Goal: Task Accomplishment & Management: Use online tool/utility

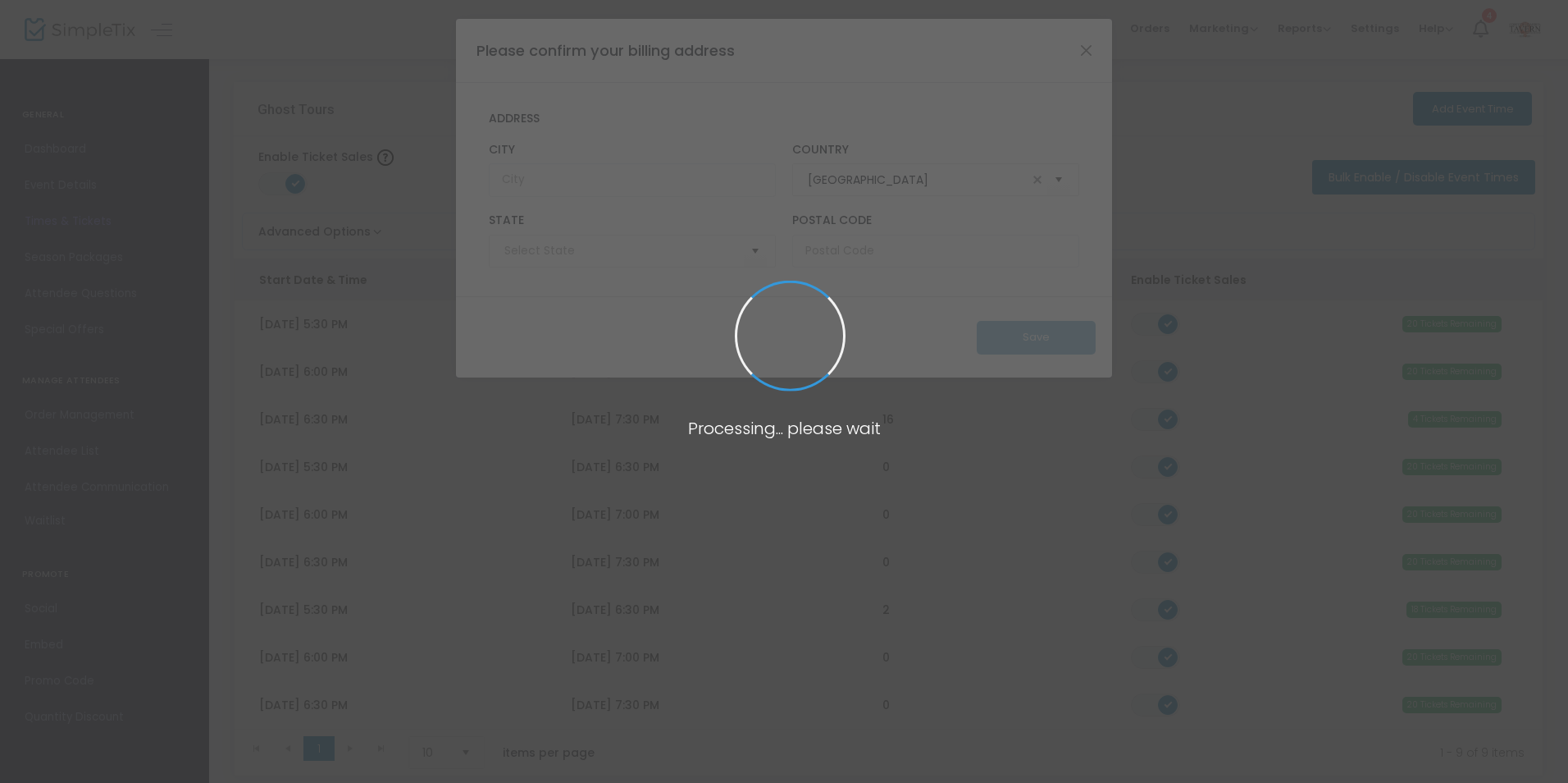
type input "[US_STATE]"
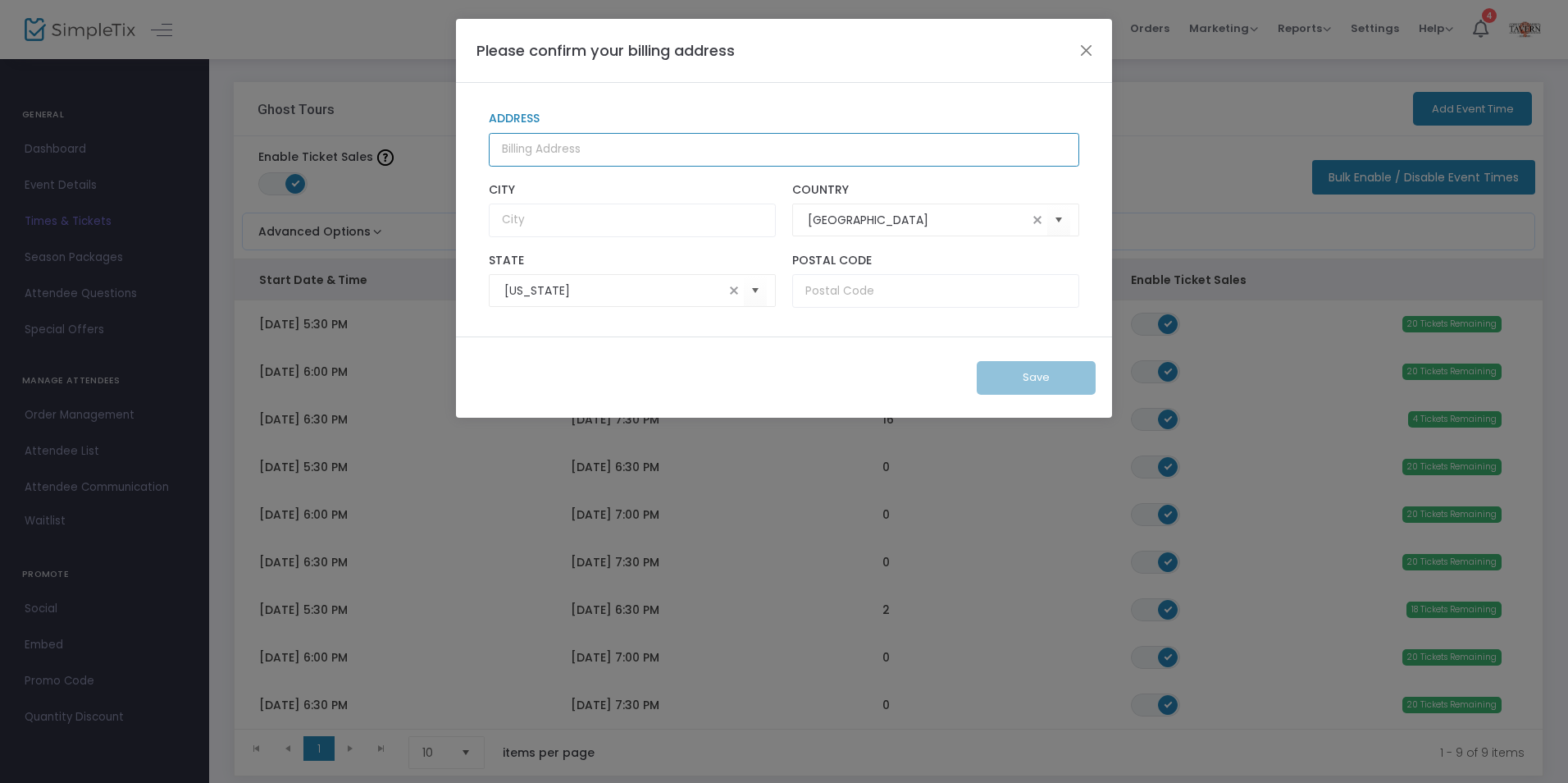
click at [610, 157] on input "Address" at bounding box center [784, 149] width 590 height 33
type input "[STREET_ADDRESS]"
type input "[PERSON_NAME]"
type input "14132"
drag, startPoint x: 691, startPoint y: 148, endPoint x: 431, endPoint y: 124, distance: 261.1
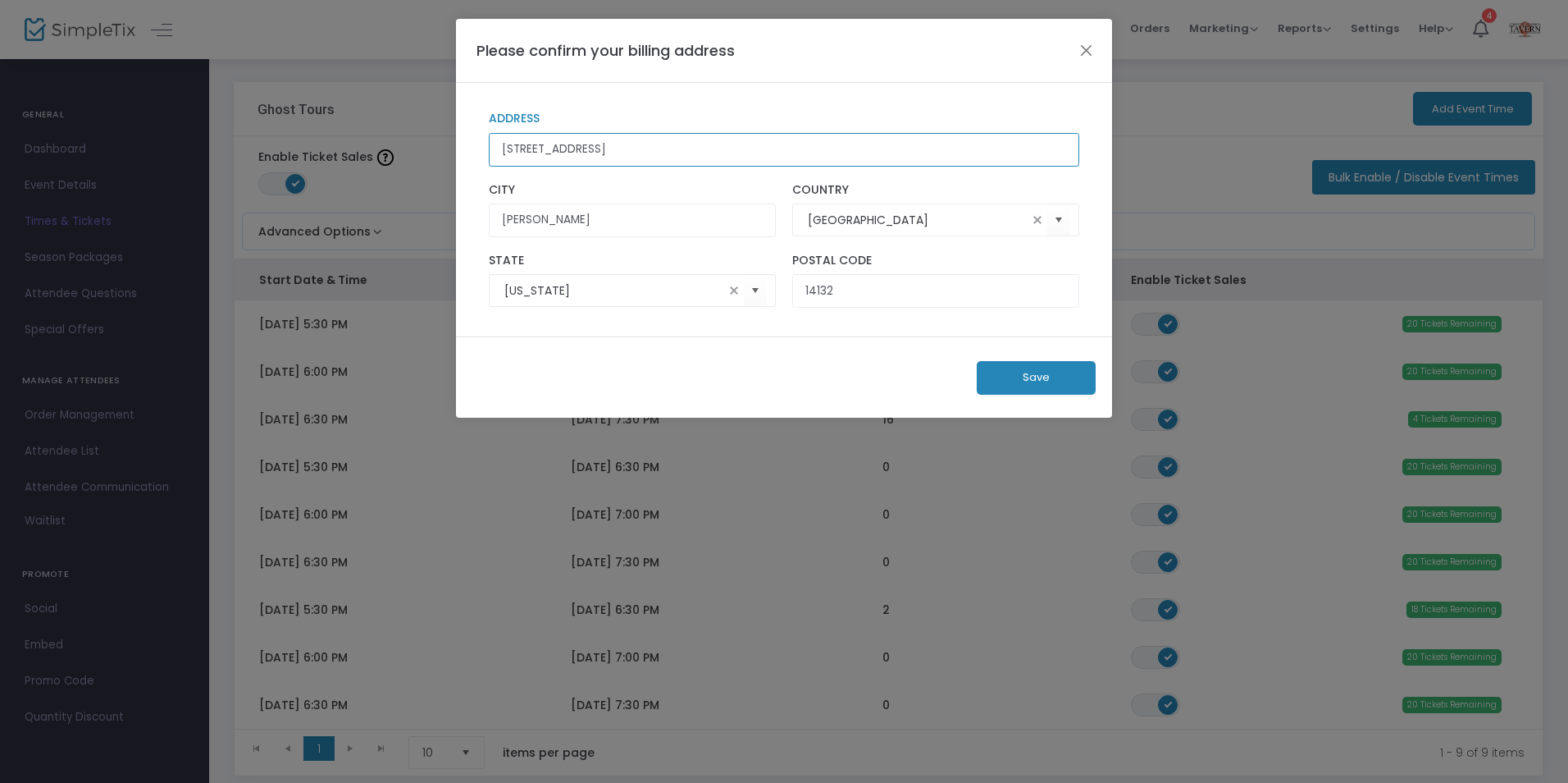
click at [431, 124] on ngb-modal-window "Please confirm your billing address [STREET_ADDRESS] Country [US_STATE][GEOGRAP…" at bounding box center [784, 392] width 1568 height 783
click at [599, 142] on input "Address" at bounding box center [784, 149] width 590 height 33
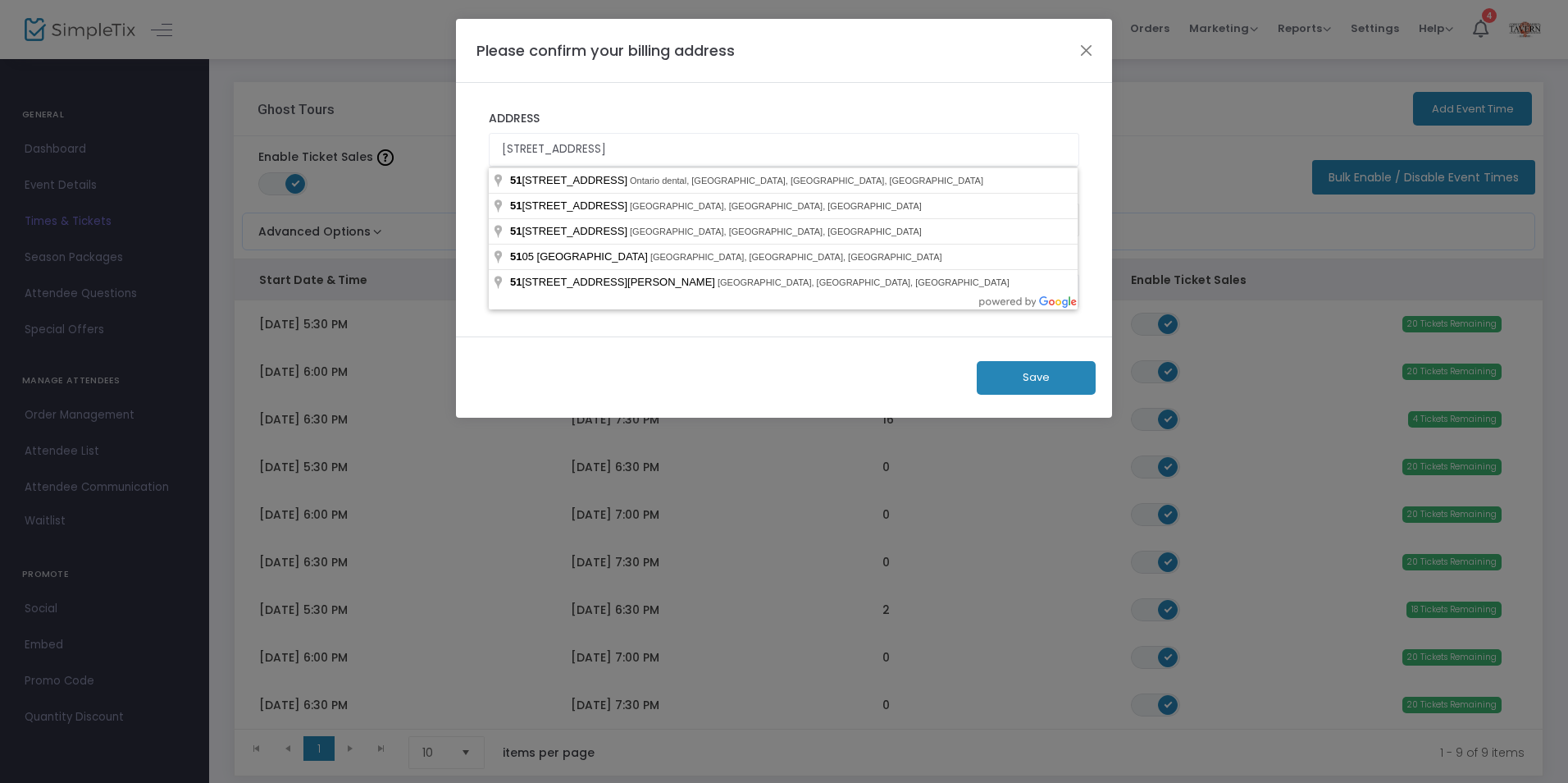
click at [703, 117] on label "Address" at bounding box center [784, 119] width 590 height 15
click at [703, 132] on input "[STREET_ADDRESS]" at bounding box center [784, 149] width 590 height 33
type input "[STREET_ADDRESS]"
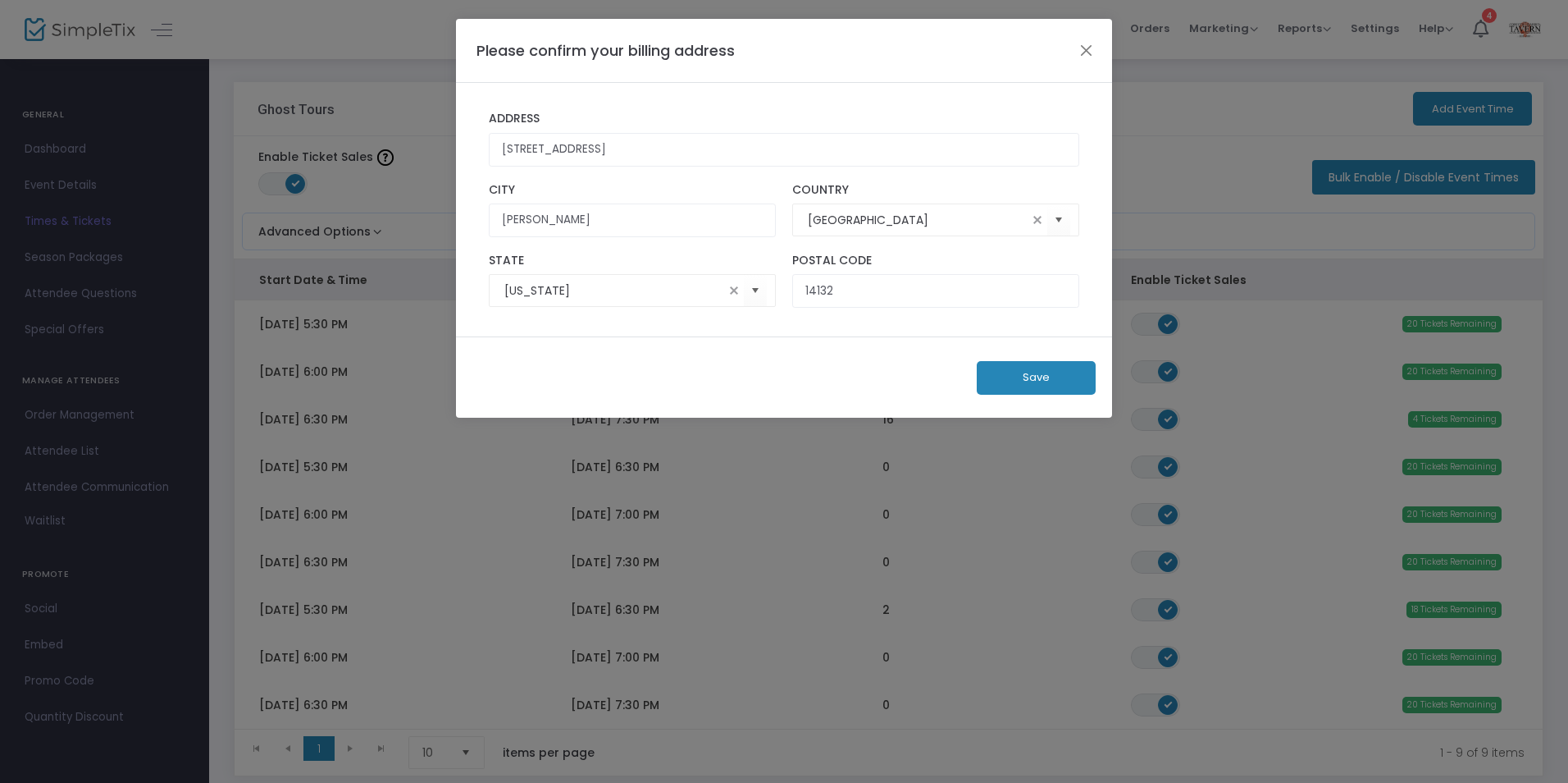
type input "Lockport"
type input "14094"
type input "[STREET_ADDRESS]"
click at [1055, 383] on button "Save" at bounding box center [1036, 378] width 119 height 33
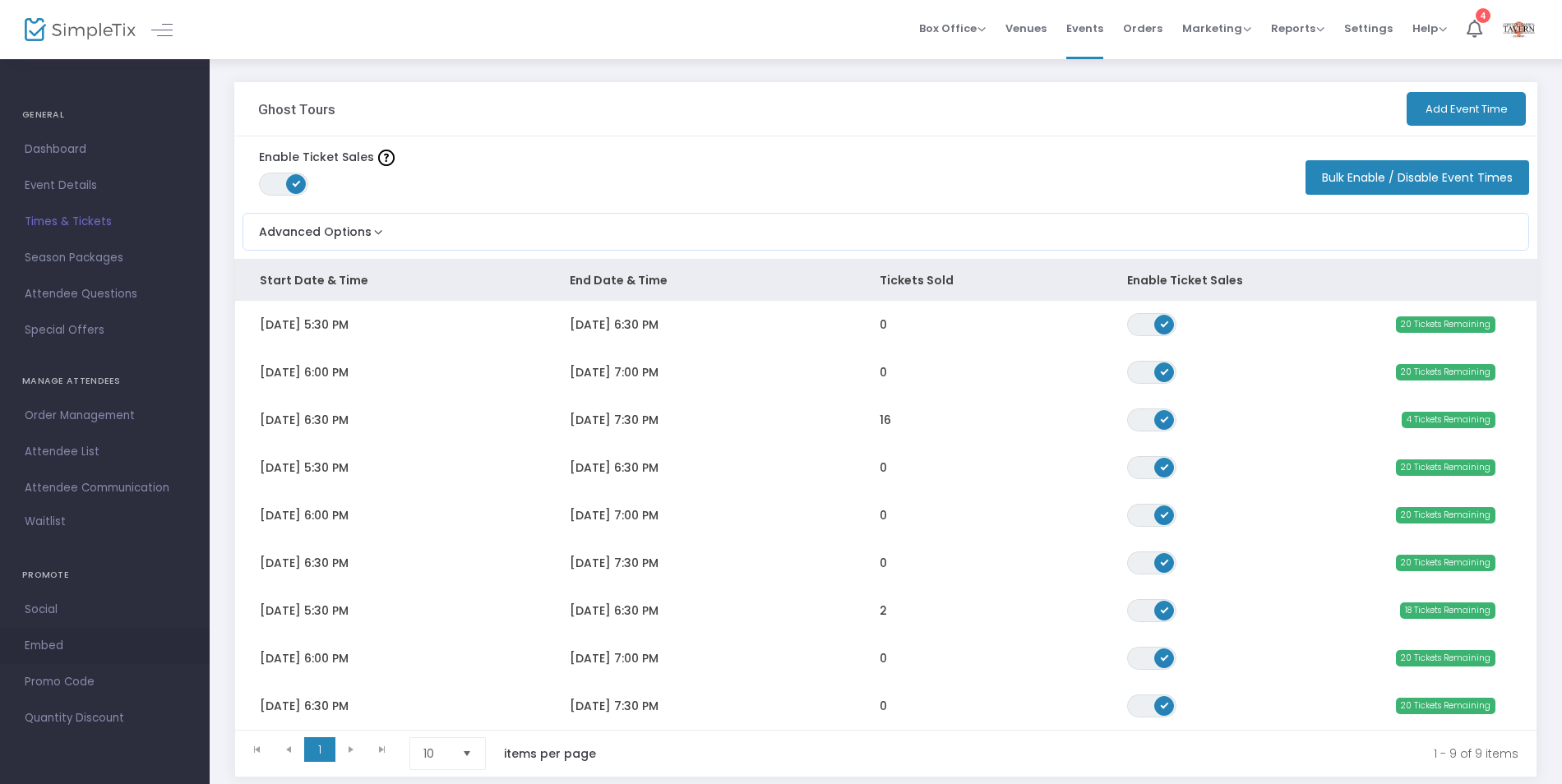
click at [80, 641] on span "Embed" at bounding box center [104, 645] width 160 height 22
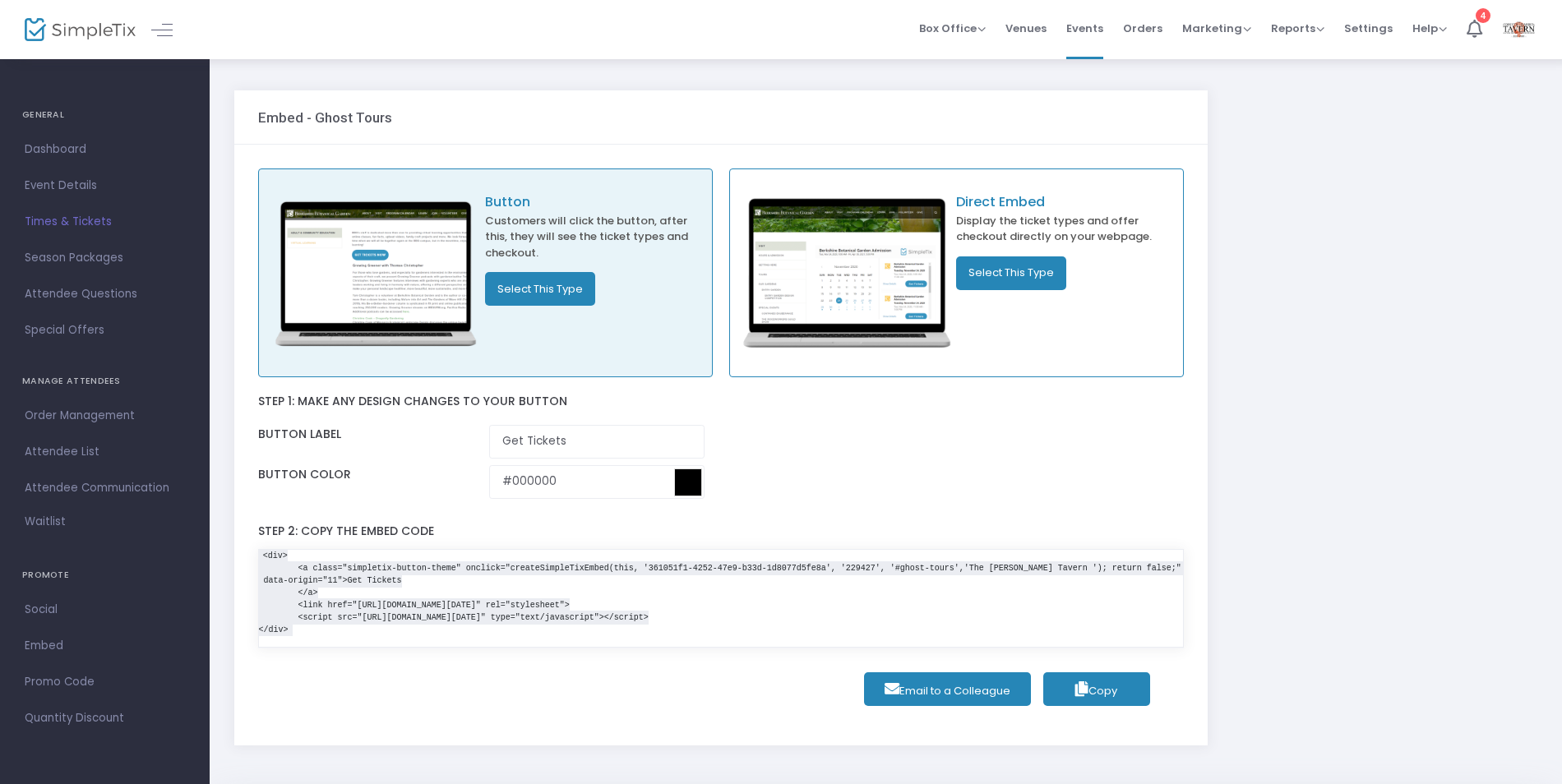
click at [1021, 267] on button "Select This Type" at bounding box center [1011, 273] width 110 height 33
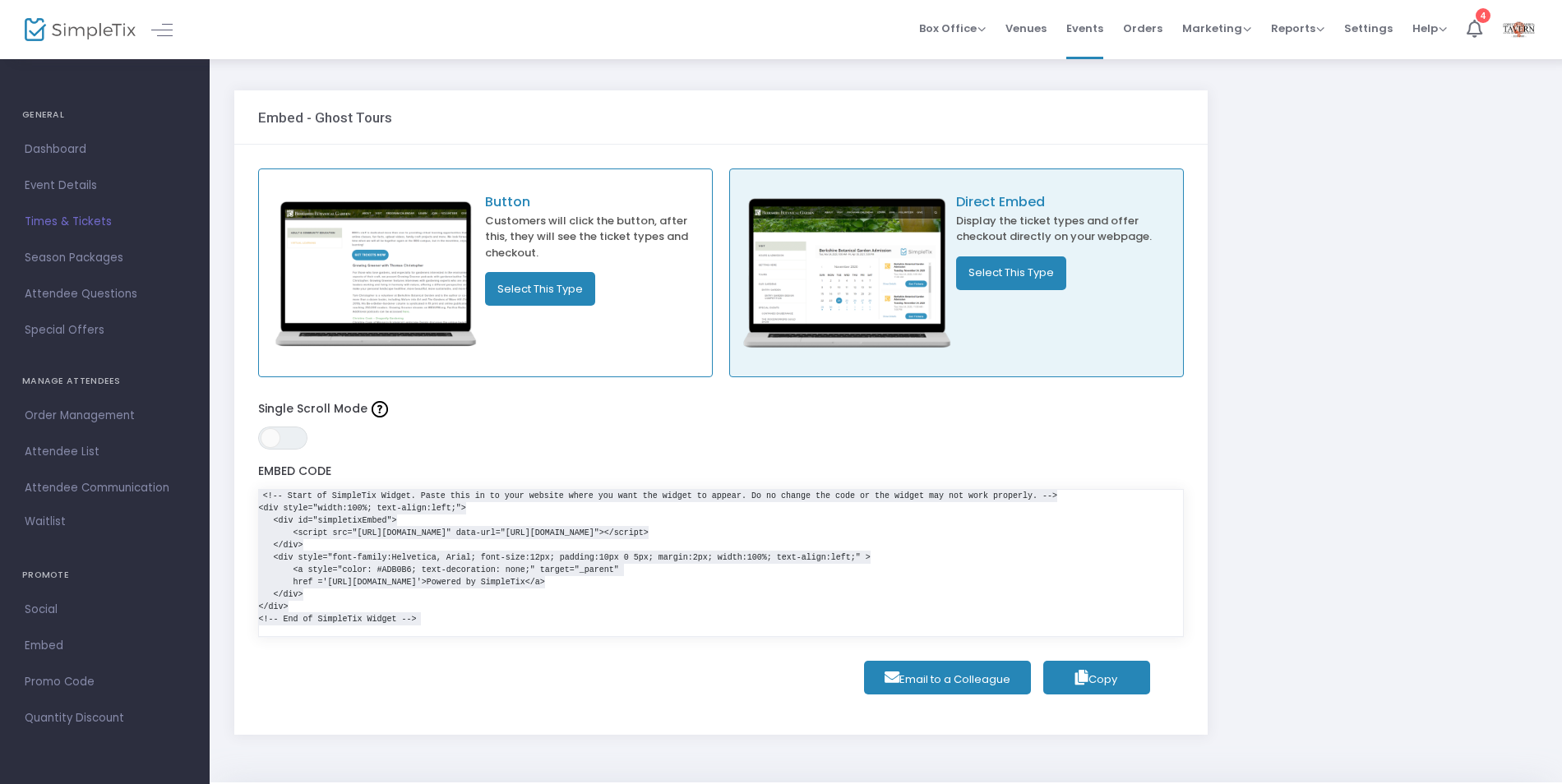
click at [1120, 682] on button "Copy" at bounding box center [1096, 677] width 107 height 33
